Goal: Task Accomplishment & Management: Manage account settings

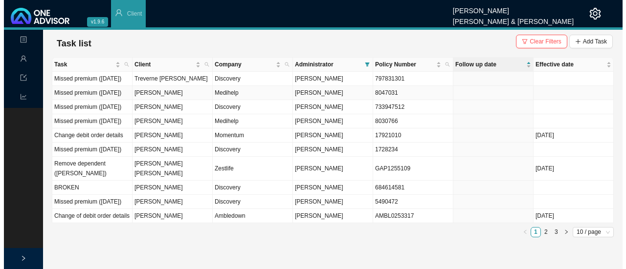
scroll to position [19, 0]
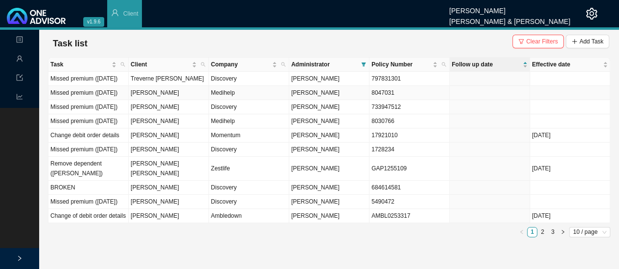
click at [129, 87] on tr "Missed premium ([DATE]) [PERSON_NAME] [PERSON_NAME] 8047031" at bounding box center [328, 93] width 561 height 14
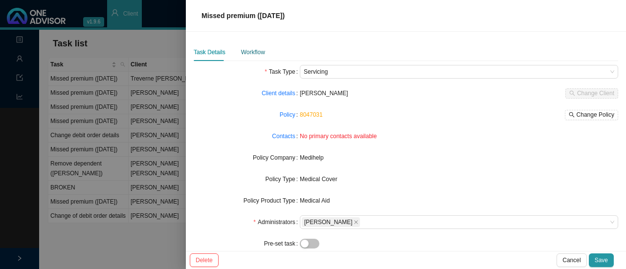
click at [251, 53] on div "Workflow" at bounding box center [253, 52] width 24 height 10
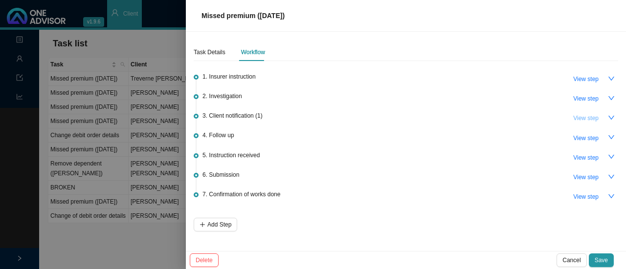
click at [590, 119] on span "View step" at bounding box center [585, 118] width 25 height 10
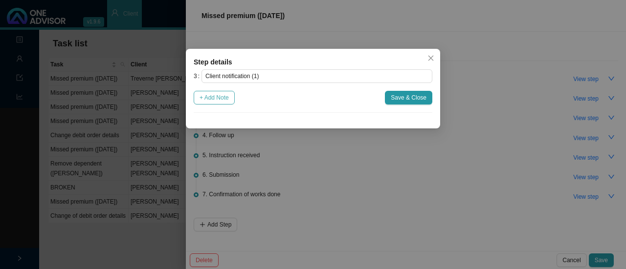
click at [222, 94] on span "+ Add Note" at bounding box center [213, 98] width 29 height 10
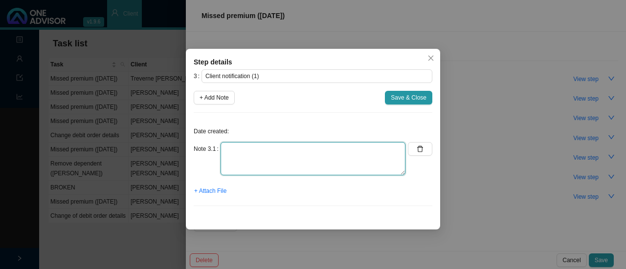
click at [260, 158] on textarea at bounding box center [313, 158] width 185 height 33
type textarea "Informed client on whatsapp"
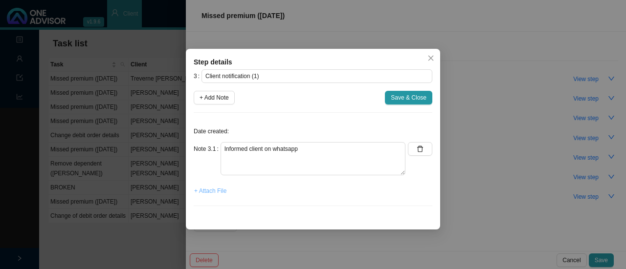
click at [219, 189] on span "+ Attach File" at bounding box center [210, 191] width 32 height 10
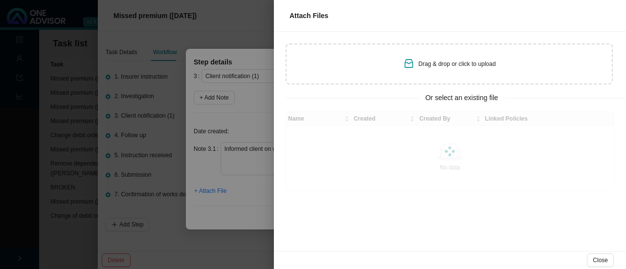
click at [422, 77] on div "Drag & drop or click to upload" at bounding box center [449, 64] width 327 height 41
type input "C:\fakepath\Screenshot [DATE] 134121.png"
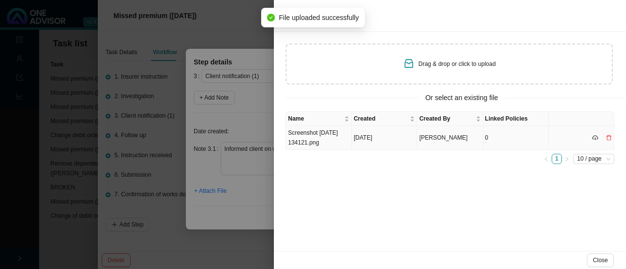
click at [315, 138] on td "Screenshot [DATE] 134121.png" at bounding box center [319, 138] width 66 height 24
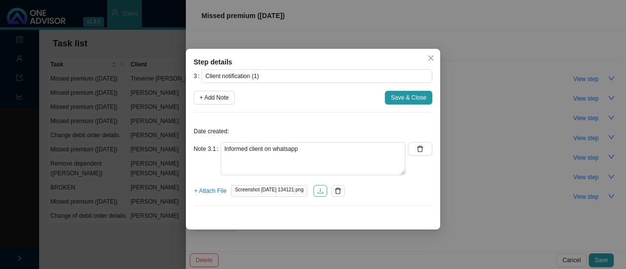
click at [323, 193] on icon "download" at bounding box center [320, 190] width 6 height 5
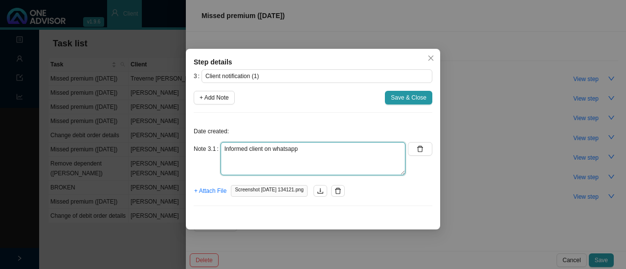
click at [309, 159] on textarea "Informed client on whatsapp" at bounding box center [313, 158] width 185 height 33
type textarea "I"
type textarea "Asked client if a payment can be made. This member's premium fail every month. …"
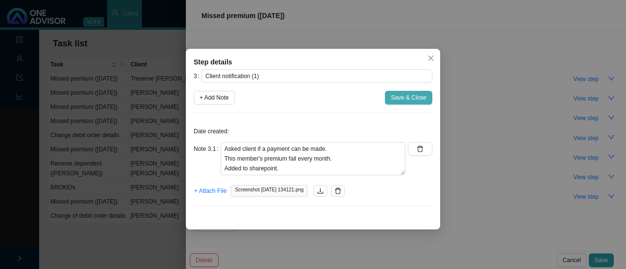
click at [413, 95] on span "Save & Close" at bounding box center [409, 98] width 36 height 10
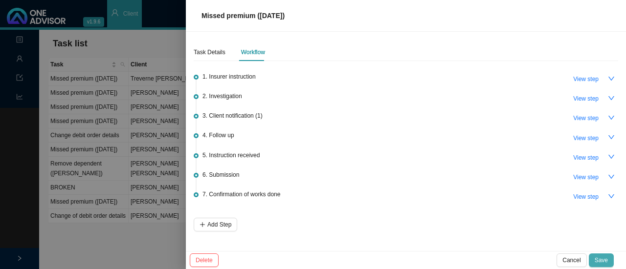
click at [604, 261] on span "Save" at bounding box center [601, 261] width 13 height 10
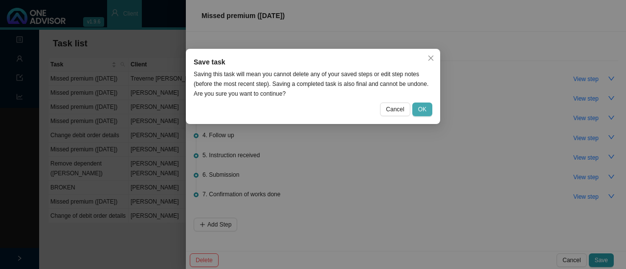
click at [423, 112] on span "OK" at bounding box center [422, 110] width 8 height 10
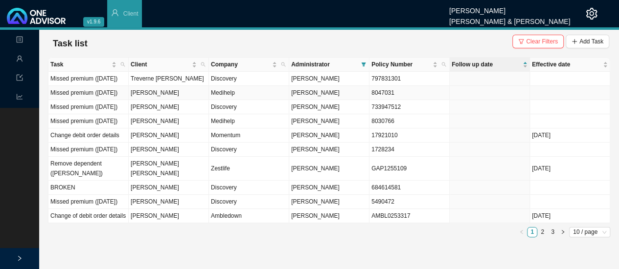
click at [157, 96] on td "[PERSON_NAME]" at bounding box center [169, 93] width 80 height 14
click at [310, 89] on span "[PERSON_NAME]" at bounding box center [315, 92] width 48 height 7
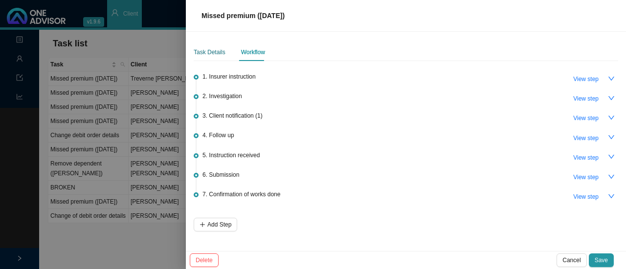
click at [198, 50] on div "Task Details" at bounding box center [210, 52] width 32 height 10
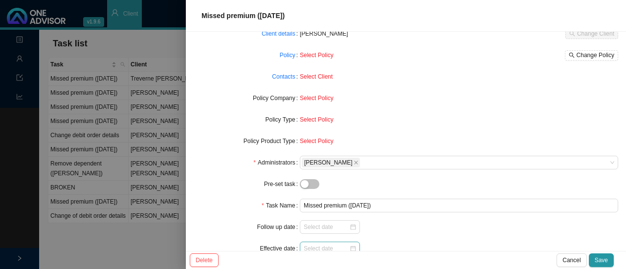
scroll to position [101, 0]
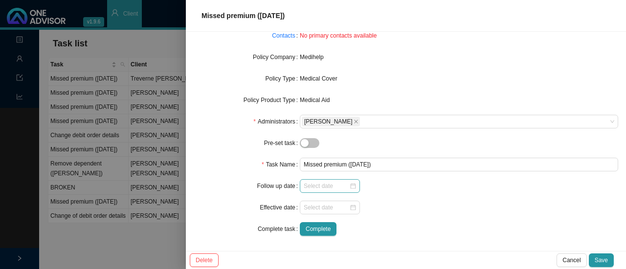
click at [348, 185] on div at bounding box center [330, 186] width 52 height 10
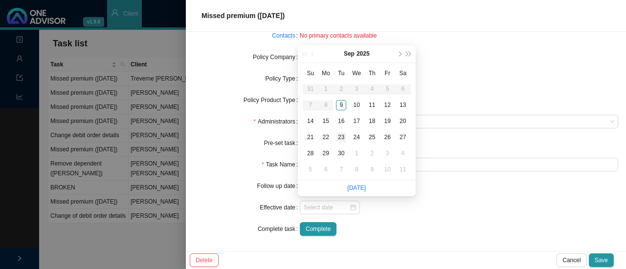
type input "[DATE]"
click at [340, 133] on div "23" at bounding box center [341, 138] width 10 height 10
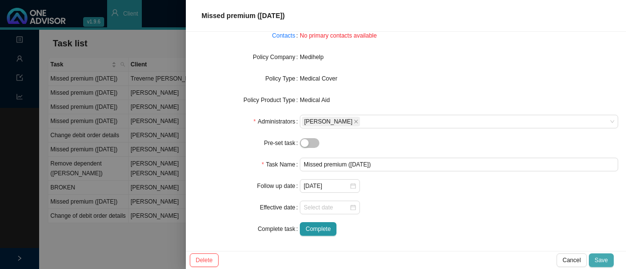
click at [599, 258] on span "Save" at bounding box center [601, 261] width 13 height 10
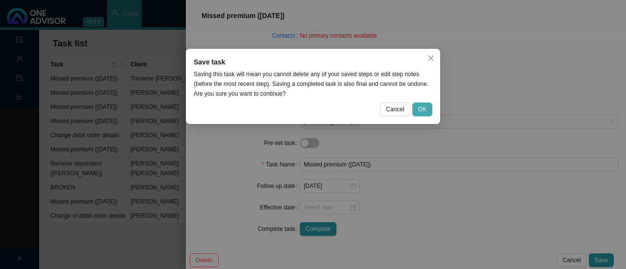
click at [420, 104] on button "OK" at bounding box center [422, 110] width 20 height 14
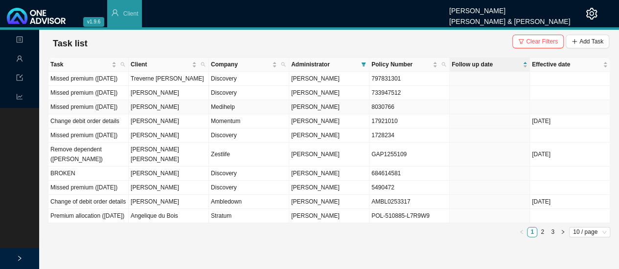
click at [144, 108] on td "[PERSON_NAME]" at bounding box center [169, 107] width 80 height 14
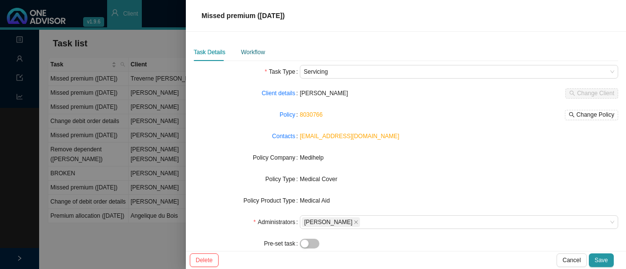
click at [253, 55] on div "Workflow" at bounding box center [253, 52] width 24 height 10
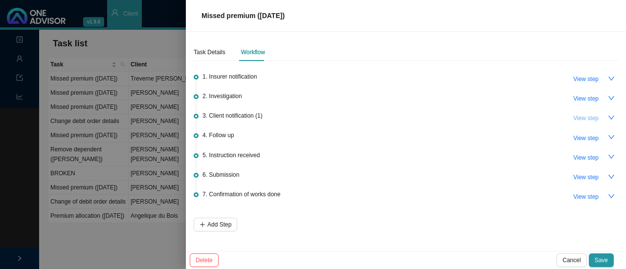
click at [587, 120] on span "View step" at bounding box center [585, 118] width 25 height 10
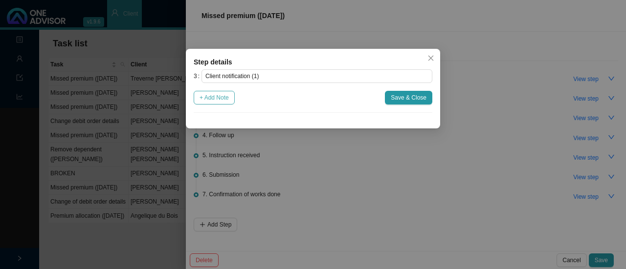
click at [224, 96] on span "+ Add Note" at bounding box center [213, 98] width 29 height 10
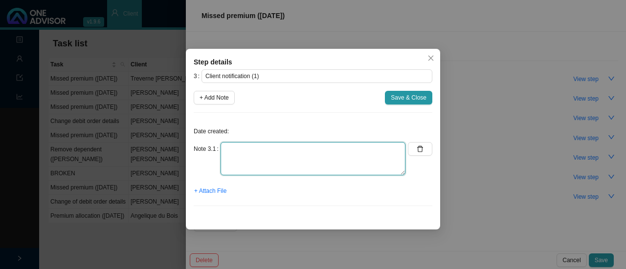
click at [243, 149] on textarea at bounding box center [313, 158] width 185 height 33
type textarea "Informed client on whatsapp // Member sent proof of payment"
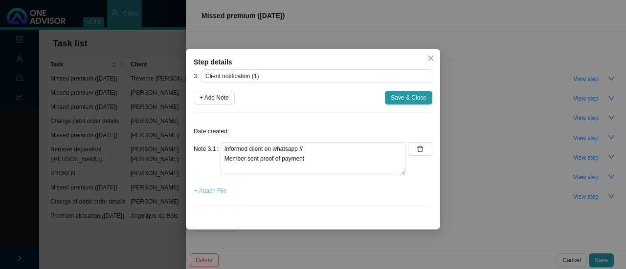
click at [213, 190] on span "+ Attach File" at bounding box center [210, 191] width 32 height 10
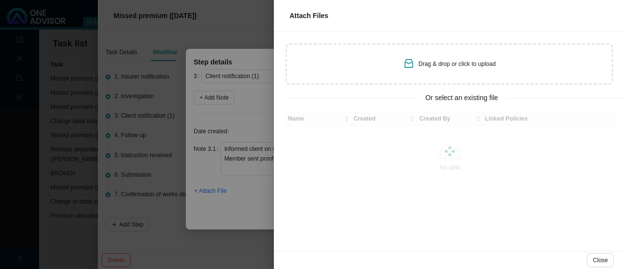
click at [353, 63] on div "Drag & drop or click to upload" at bounding box center [449, 64] width 327 height 41
type input "C:\fakepath\Screenshot [DATE] 134159.png"
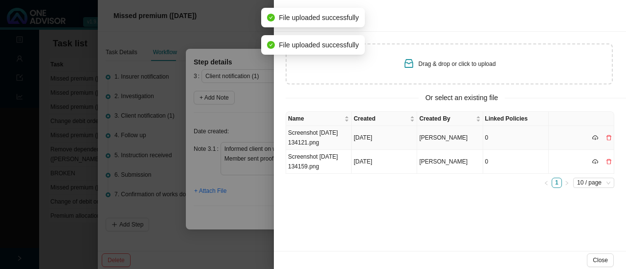
click at [299, 133] on td "Screenshot [DATE] 134121.png" at bounding box center [319, 138] width 66 height 24
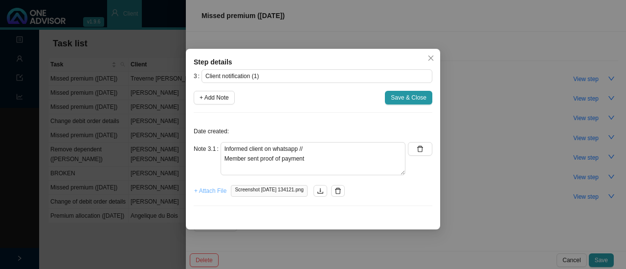
click at [203, 193] on span "+ Attach File" at bounding box center [210, 191] width 32 height 10
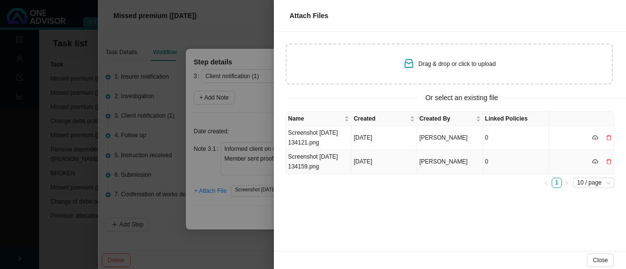
click at [306, 162] on td "Screenshot [DATE] 134159.png" at bounding box center [319, 162] width 66 height 24
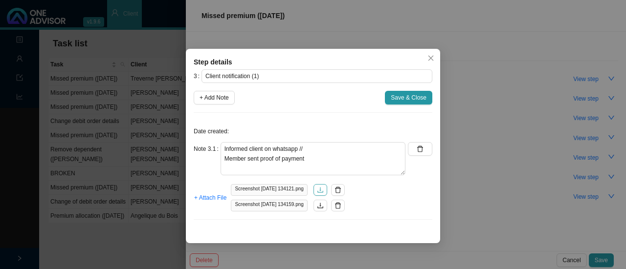
click at [324, 190] on icon "download" at bounding box center [320, 190] width 7 height 7
click at [341, 188] on icon "delete" at bounding box center [337, 190] width 7 height 7
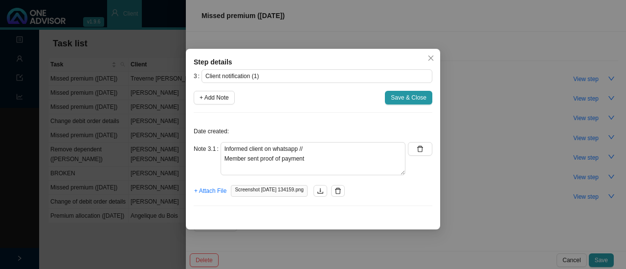
click at [341, 188] on icon "delete" at bounding box center [338, 191] width 6 height 6
click at [208, 191] on span "+ Attach File" at bounding box center [210, 191] width 32 height 10
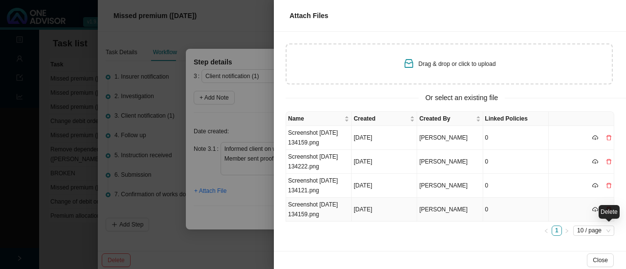
click at [610, 211] on icon "delete" at bounding box center [608, 209] width 5 height 5
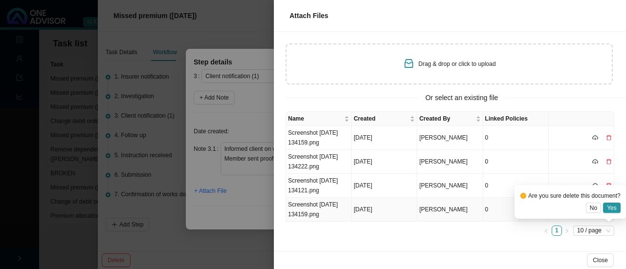
click at [611, 191] on div "Are you sure delete this document? No Yes" at bounding box center [570, 202] width 100 height 22
click at [611, 203] on span "Yes" at bounding box center [612, 208] width 10 height 10
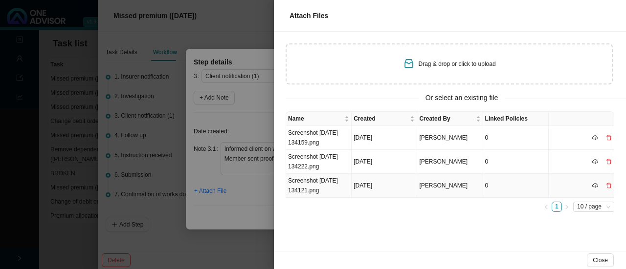
click at [608, 183] on icon "delete" at bounding box center [609, 186] width 6 height 6
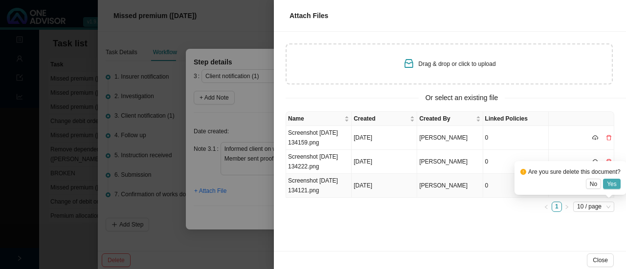
click at [611, 179] on span "Yes" at bounding box center [612, 184] width 10 height 10
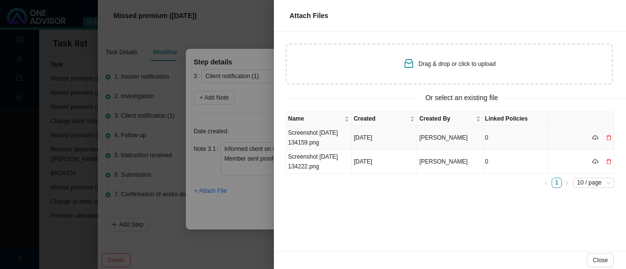
click at [311, 141] on td "Screenshot [DATE] 134159.png" at bounding box center [319, 138] width 66 height 24
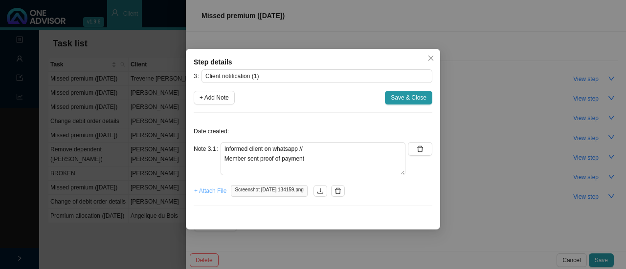
click at [216, 188] on span "+ Attach File" at bounding box center [210, 191] width 32 height 10
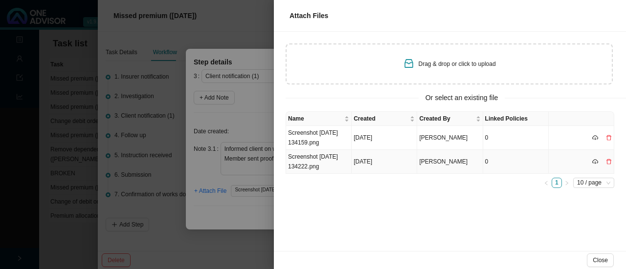
click at [315, 159] on td "Screenshot [DATE] 134222.png" at bounding box center [319, 162] width 66 height 24
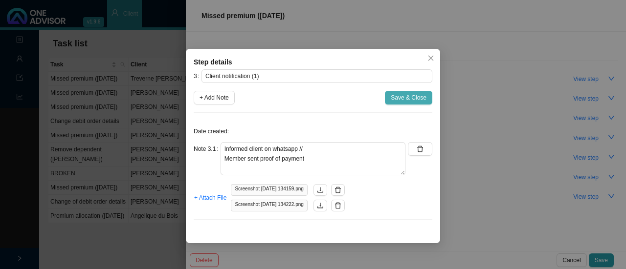
click at [405, 100] on span "Save & Close" at bounding box center [409, 98] width 36 height 10
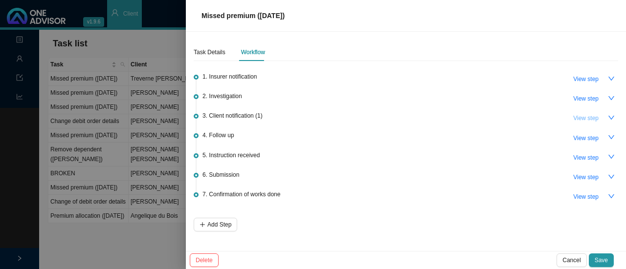
click at [580, 120] on span "View step" at bounding box center [585, 118] width 25 height 10
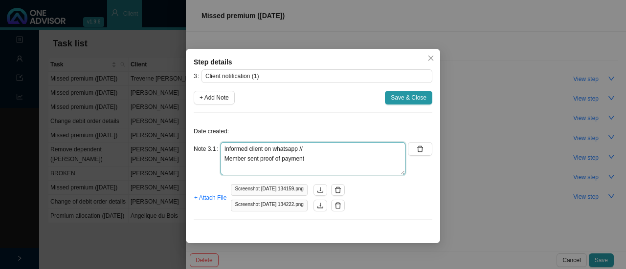
click at [258, 160] on textarea "Informed client on whatsapp // Member sent proof of payment" at bounding box center [313, 158] width 185 height 33
click at [321, 163] on textarea "Informed client on whatsapp // Member sent proof of payment" at bounding box center [313, 158] width 185 height 33
type textarea "Informed client on whatsapp // Member sent proof of payment to [GEOGRAPHIC_DATA]"
click at [335, 154] on textarea "Informed client on whatsapp // Member sent proof of payment to [GEOGRAPHIC_DATA]" at bounding box center [313, 158] width 185 height 33
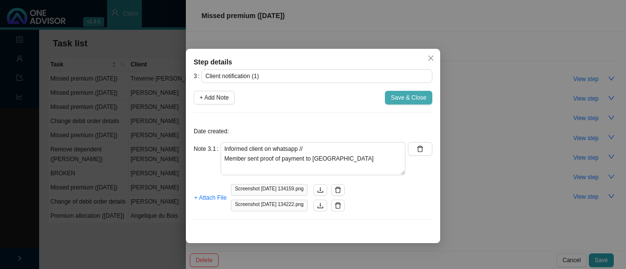
click at [398, 95] on span "Save & Close" at bounding box center [409, 98] width 36 height 10
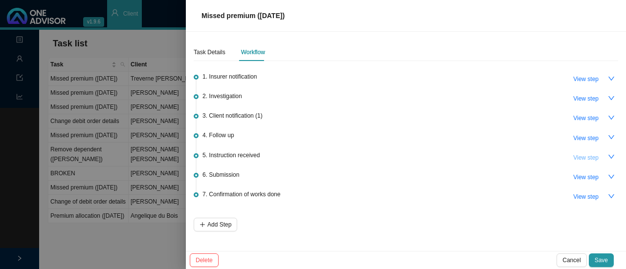
click at [589, 155] on span "View step" at bounding box center [585, 158] width 25 height 10
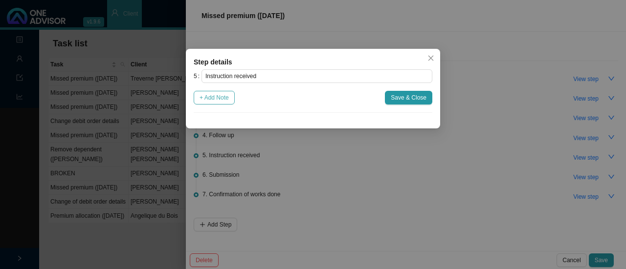
click at [223, 95] on span "+ Add Note" at bounding box center [213, 98] width 29 height 10
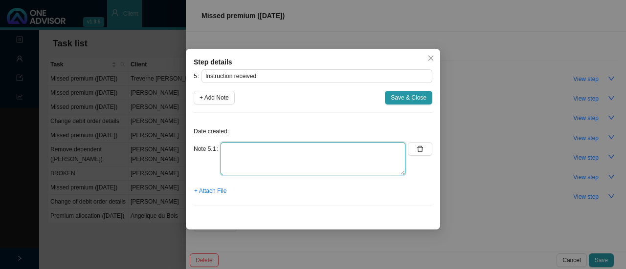
click at [254, 161] on textarea at bounding box center [313, 158] width 185 height 33
type textarea "Proof of payment received"
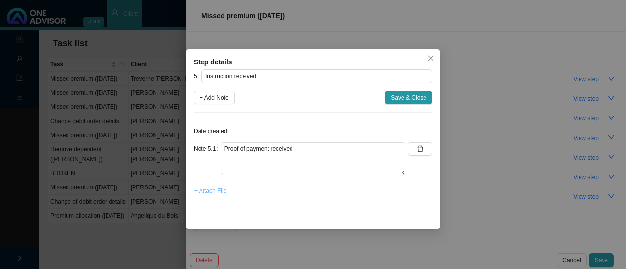
click at [212, 193] on span "+ Attach File" at bounding box center [210, 191] width 32 height 10
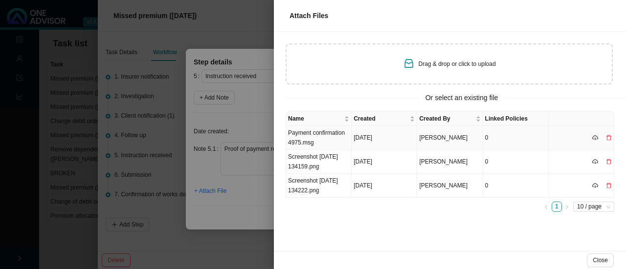
drag, startPoint x: 319, startPoint y: 138, endPoint x: 424, endPoint y: 139, distance: 105.1
click at [319, 139] on td "Payment confirmation 4975.msg" at bounding box center [319, 138] width 66 height 24
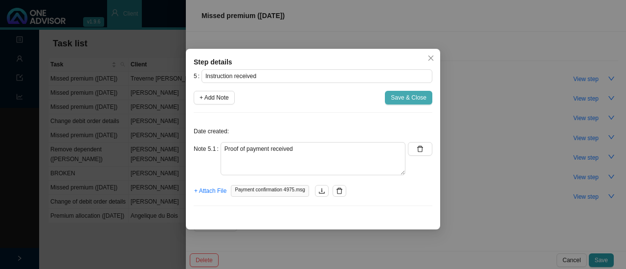
click at [404, 98] on span "Save & Close" at bounding box center [409, 98] width 36 height 10
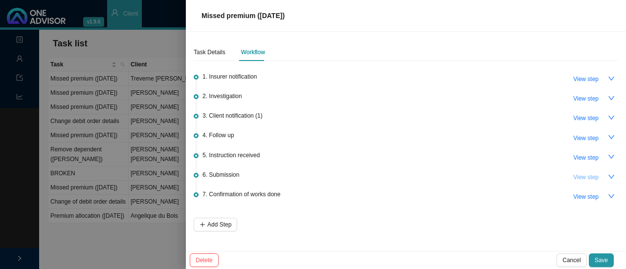
click at [589, 178] on span "View step" at bounding box center [585, 178] width 25 height 10
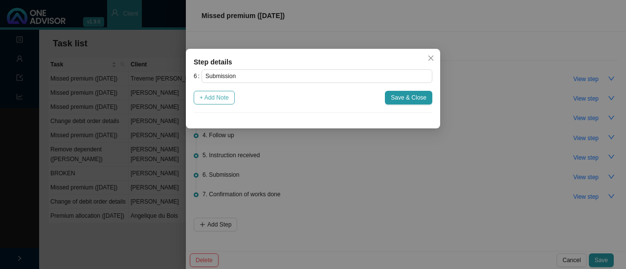
click at [227, 97] on span "+ Add Note" at bounding box center [213, 98] width 29 height 10
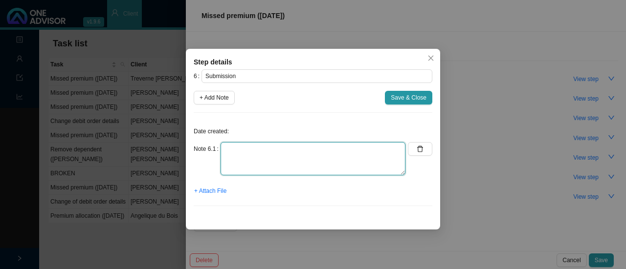
click at [251, 161] on textarea at bounding box center [313, 158] width 185 height 33
type textarea "Sent to Medihelp"
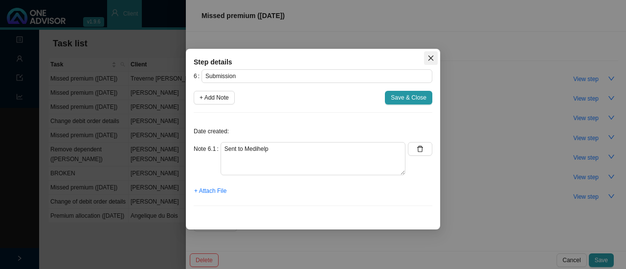
click at [431, 60] on icon "close" at bounding box center [430, 58] width 7 height 7
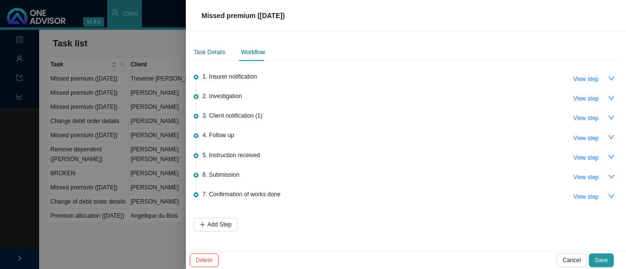
click at [198, 52] on div "Task Details" at bounding box center [210, 52] width 32 height 10
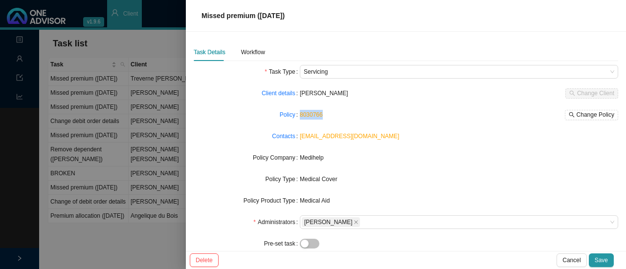
drag, startPoint x: 322, startPoint y: 115, endPoint x: 296, endPoint y: 113, distance: 26.0
click at [296, 113] on div "Policy 8030766 Change Policy" at bounding box center [406, 115] width 424 height 14
copy div "8030766"
drag, startPoint x: 250, startPoint y: 51, endPoint x: 259, endPoint y: 63, distance: 14.6
click at [251, 51] on div "Workflow" at bounding box center [253, 52] width 24 height 10
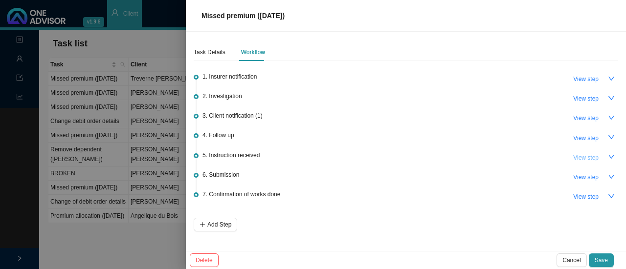
click at [591, 155] on span "View step" at bounding box center [585, 158] width 25 height 10
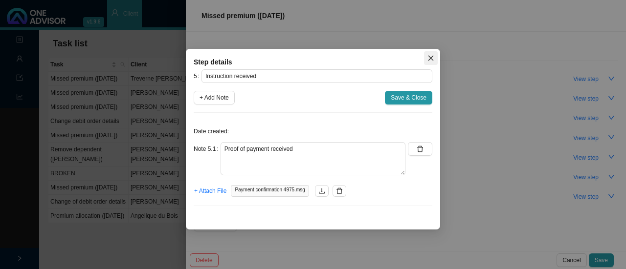
click at [429, 53] on button "Close" at bounding box center [431, 58] width 14 height 14
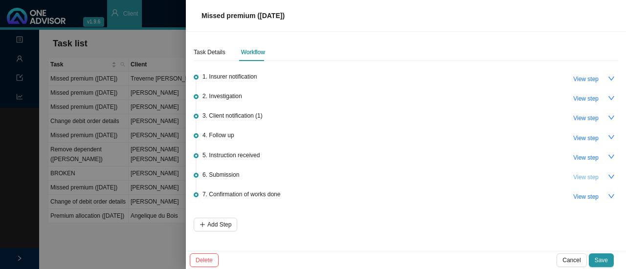
click at [590, 173] on span "View step" at bounding box center [585, 178] width 25 height 10
type input "Submission"
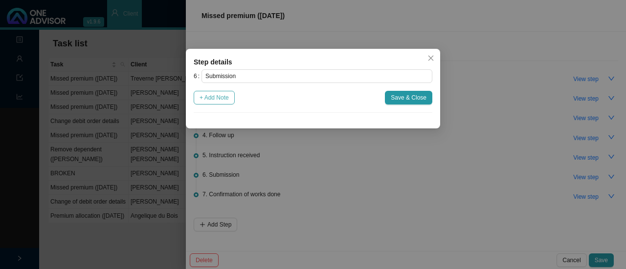
click at [228, 97] on span "+ Add Note" at bounding box center [213, 98] width 29 height 10
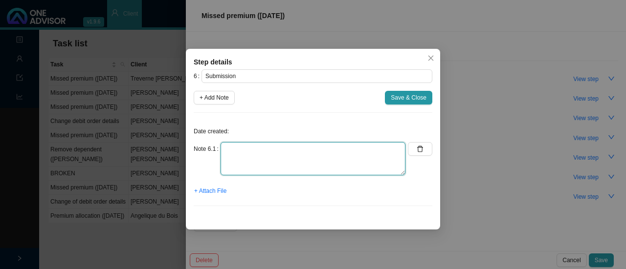
click at [258, 163] on textarea at bounding box center [313, 158] width 185 height 33
type textarea "s"
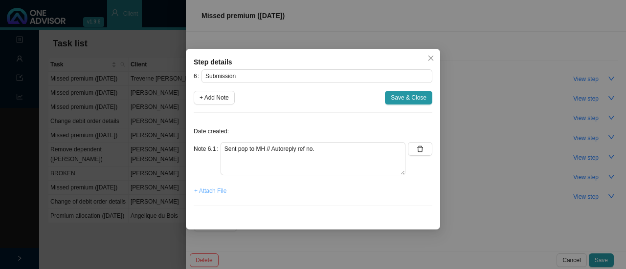
click at [219, 192] on span "+ Attach File" at bounding box center [210, 191] width 32 height 10
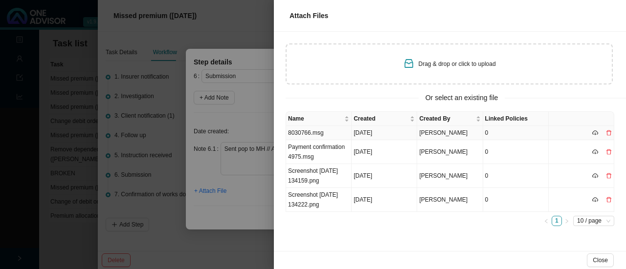
click at [294, 133] on td "8030766.msg" at bounding box center [319, 133] width 66 height 14
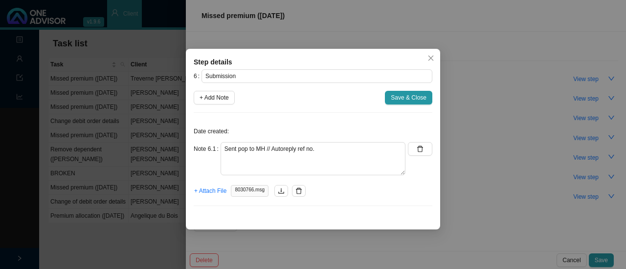
click at [333, 135] on p "Date created:" at bounding box center [313, 132] width 239 height 10
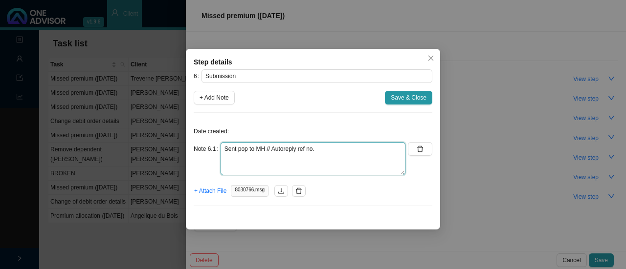
click at [324, 144] on textarea "Sent pop to MH // Autoreply ref no." at bounding box center [313, 158] width 185 height 33
type textarea "Sent pop to MH // Autoreply attached"
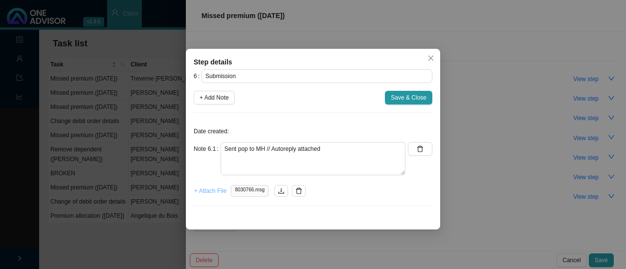
click at [212, 190] on span "+ Attach File" at bounding box center [210, 191] width 32 height 10
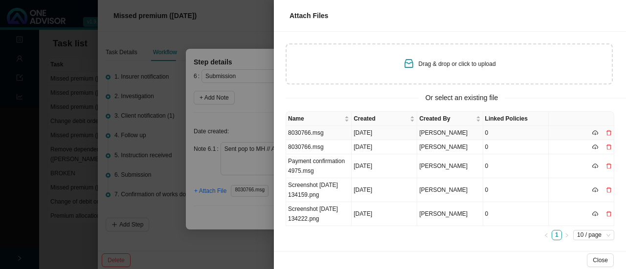
click at [311, 133] on td "8030766.msg" at bounding box center [319, 133] width 66 height 14
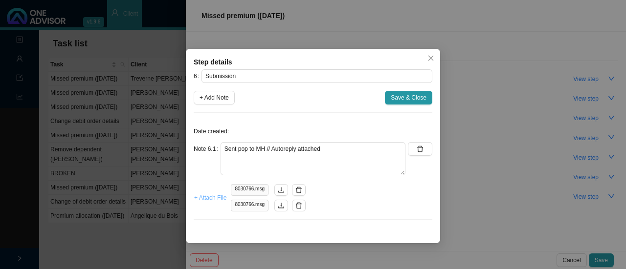
click at [207, 195] on span "+ Attach File" at bounding box center [210, 198] width 32 height 10
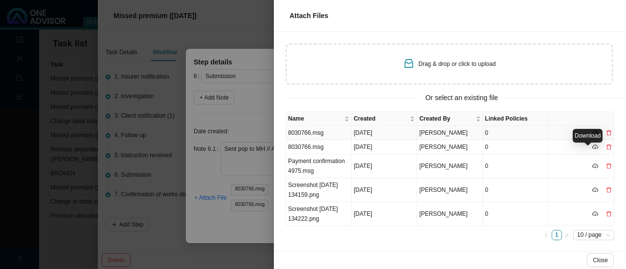
click at [592, 133] on icon "cloud-download" at bounding box center [595, 133] width 6 height 6
click at [592, 146] on icon "cloud-download" at bounding box center [595, 147] width 6 height 6
click at [256, 119] on div at bounding box center [313, 134] width 626 height 269
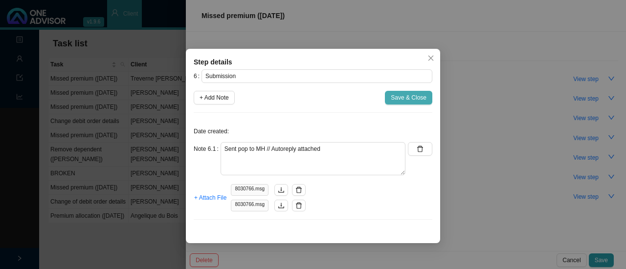
click at [412, 100] on span "Save & Close" at bounding box center [409, 98] width 36 height 10
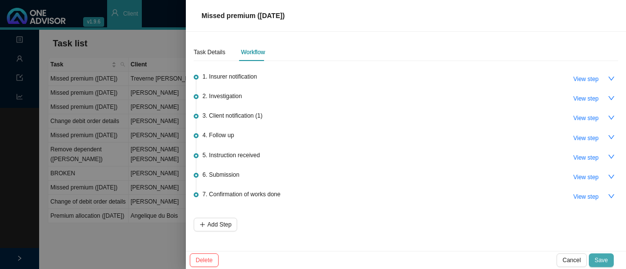
click at [603, 258] on span "Save" at bounding box center [601, 261] width 13 height 10
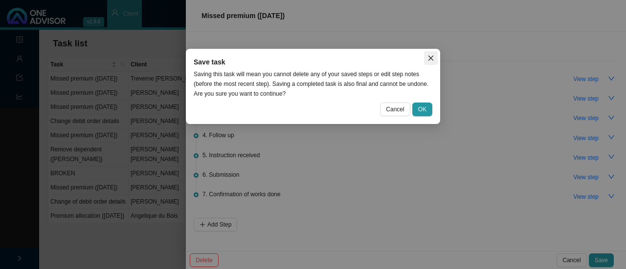
click at [432, 57] on icon "close" at bounding box center [430, 58] width 7 height 7
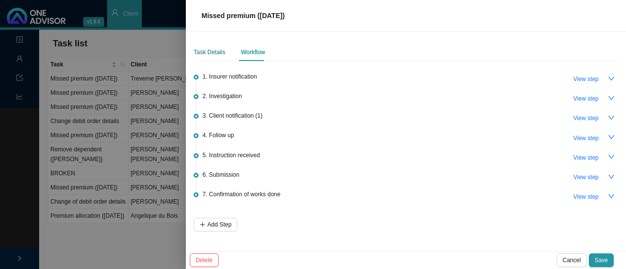
drag, startPoint x: 210, startPoint y: 49, endPoint x: 227, endPoint y: 59, distance: 19.3
click at [211, 49] on div "Task Details" at bounding box center [210, 52] width 32 height 10
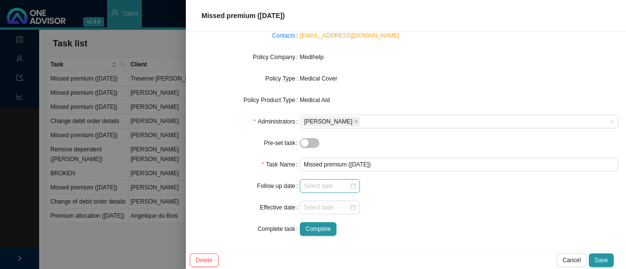
click at [352, 187] on div at bounding box center [330, 186] width 52 height 10
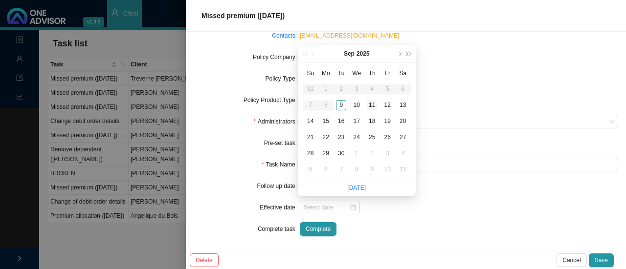
type input "[DATE]"
click at [358, 100] on div "10" at bounding box center [357, 105] width 10 height 10
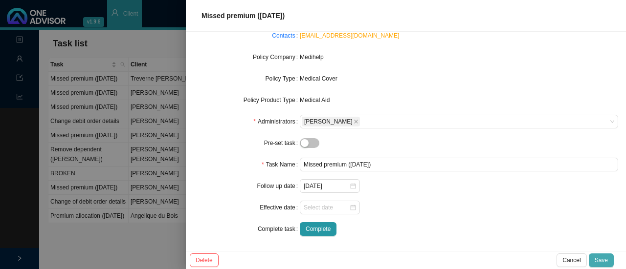
click at [602, 261] on span "Save" at bounding box center [601, 261] width 13 height 10
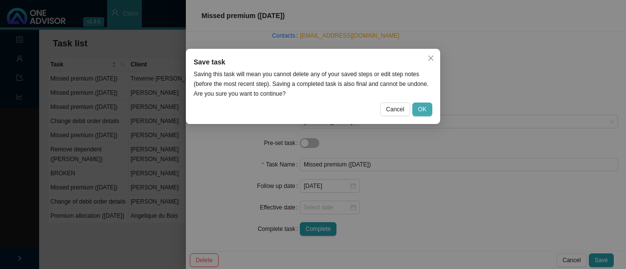
click at [422, 109] on span "OK" at bounding box center [422, 110] width 8 height 10
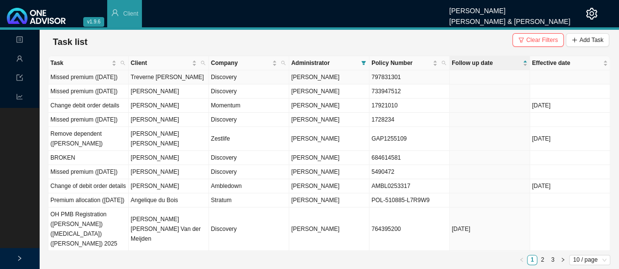
click at [110, 70] on td "Missed premium ([DATE])" at bounding box center [88, 77] width 80 height 14
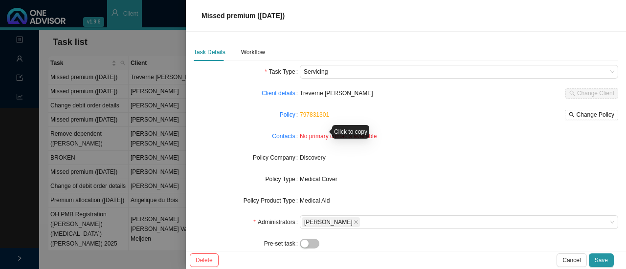
click at [310, 115] on link "797831301" at bounding box center [314, 114] width 29 height 7
click at [348, 125] on div "Click to copy" at bounding box center [350, 132] width 37 height 14
click at [607, 258] on span "Save" at bounding box center [601, 261] width 13 height 10
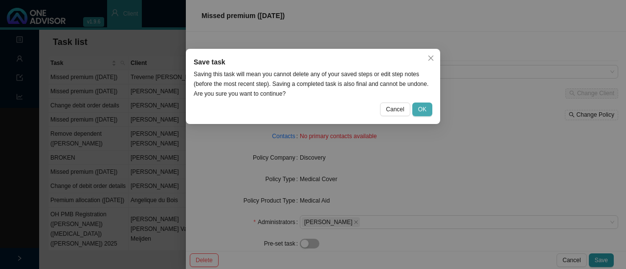
click at [420, 109] on span "OK" at bounding box center [422, 110] width 8 height 10
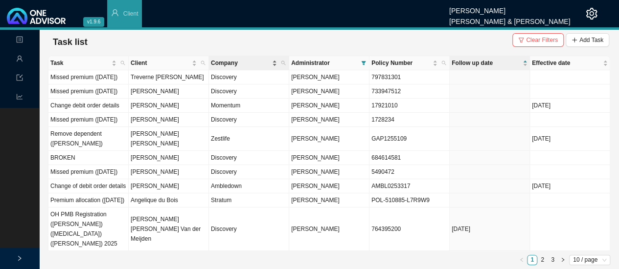
click at [224, 58] on span "Company" at bounding box center [240, 63] width 59 height 10
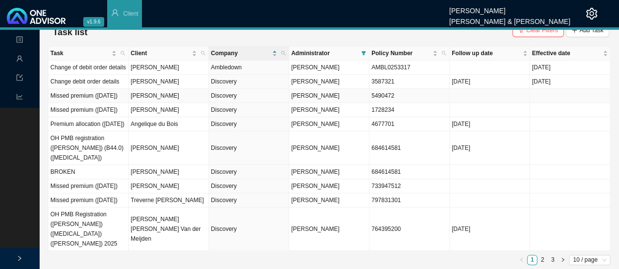
scroll to position [38, 0]
click at [541, 261] on link "2" at bounding box center [541, 260] width 9 height 9
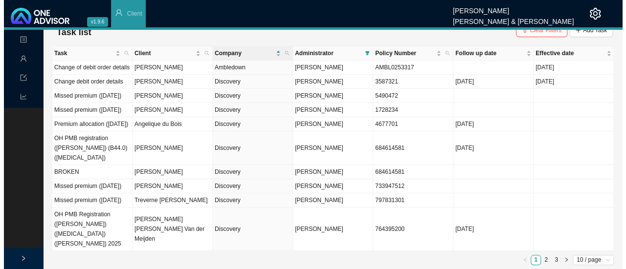
scroll to position [0, 0]
